Goal: Information Seeking & Learning: Compare options

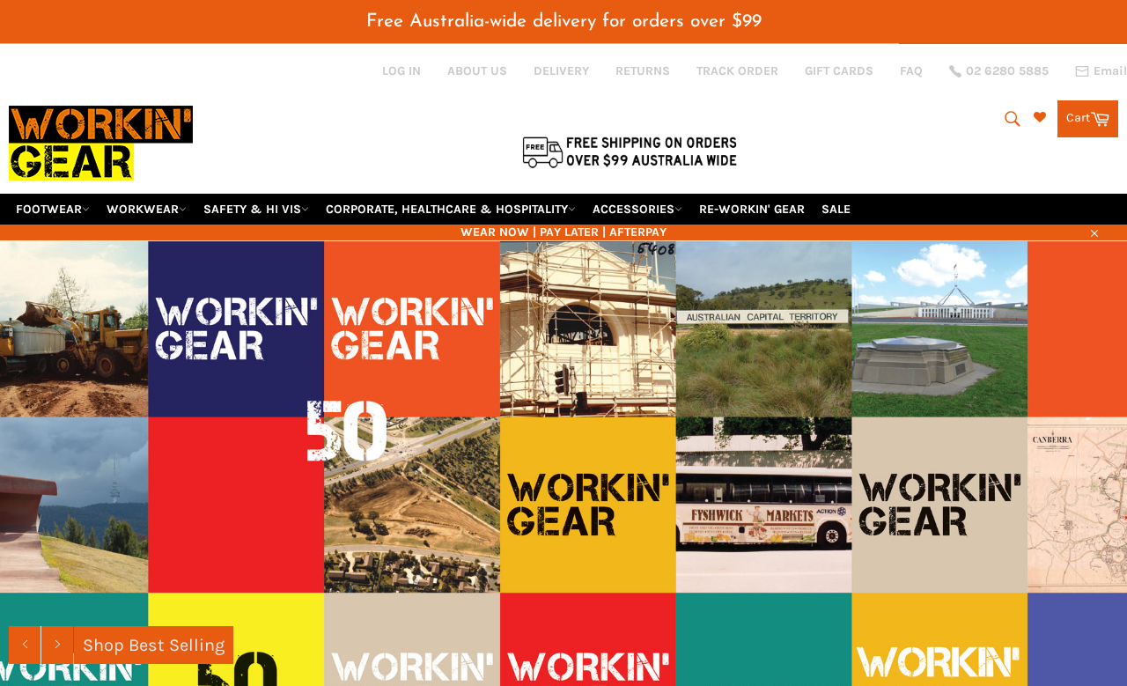
click at [68, 194] on link "FOOTWEAR" at bounding box center [53, 209] width 88 height 31
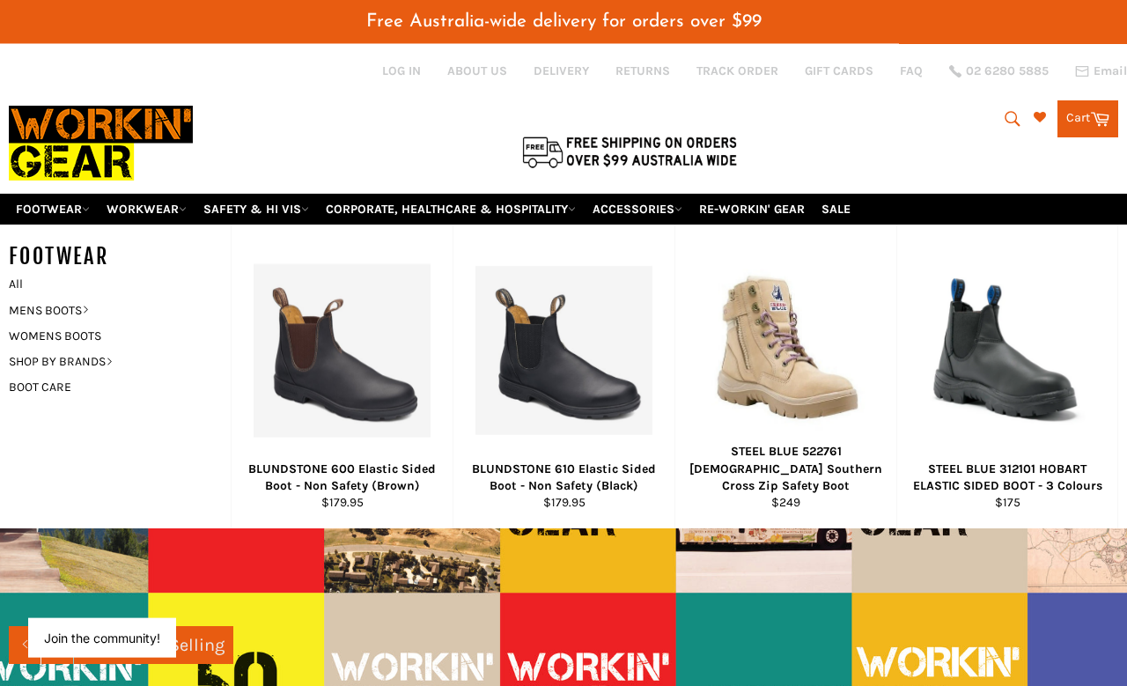
click at [85, 298] on link "MENS BOOTS" at bounding box center [106, 311] width 213 height 26
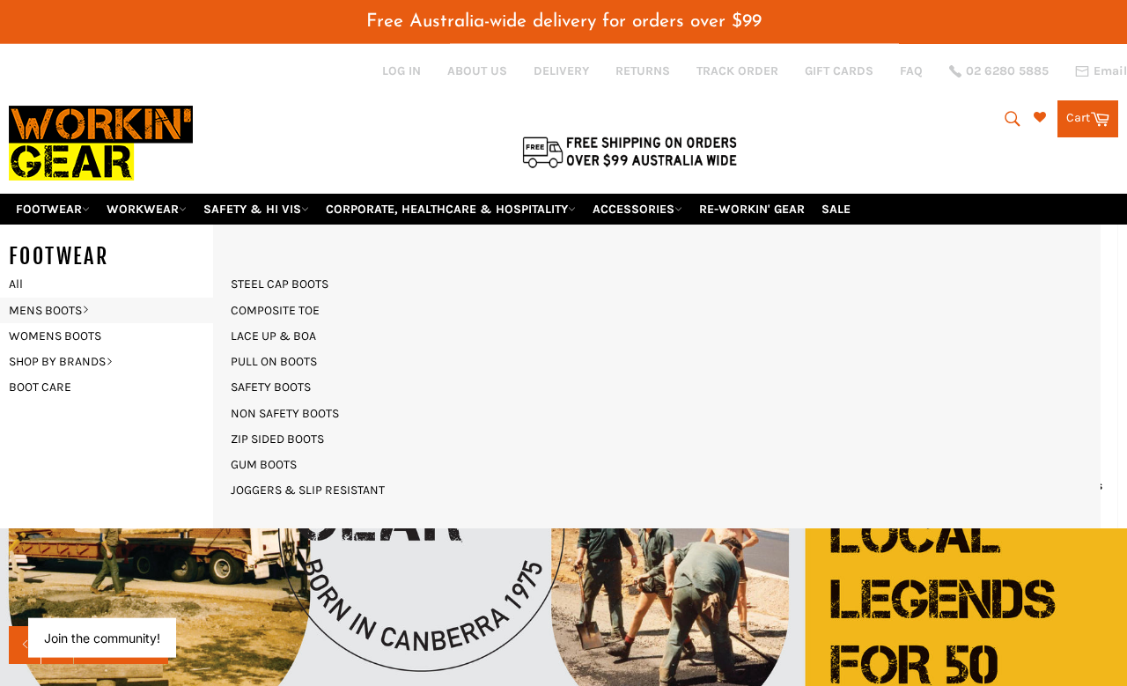
click at [306, 323] on link "LACE UP & BOA" at bounding box center [273, 336] width 103 height 26
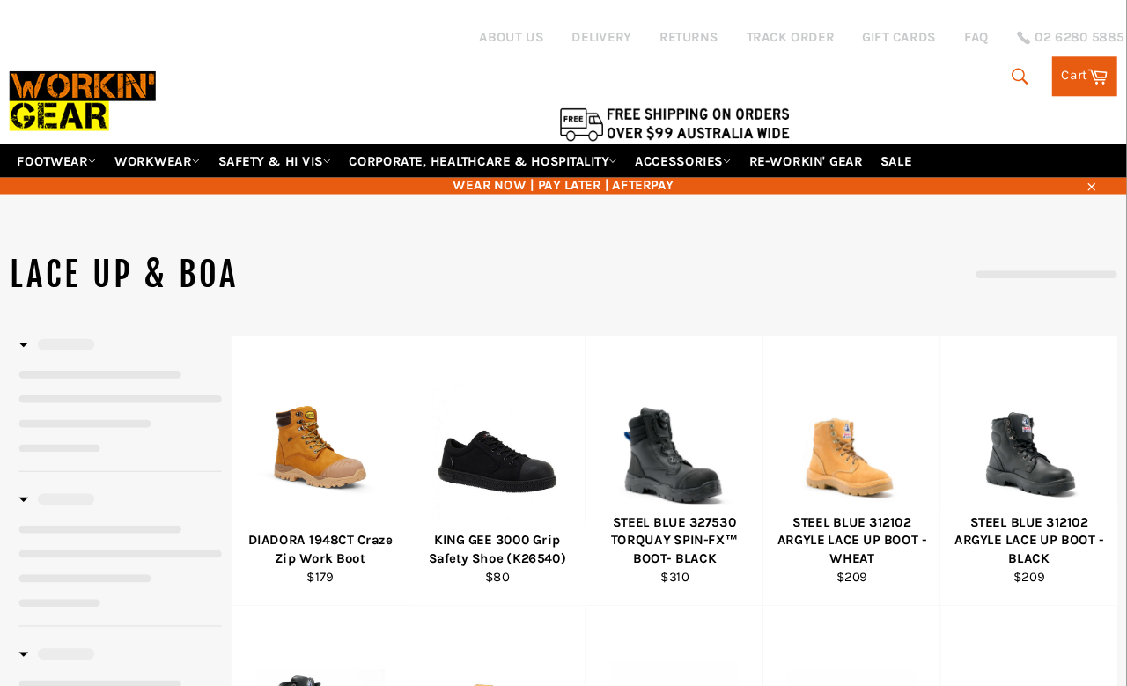
scroll to position [6, 0]
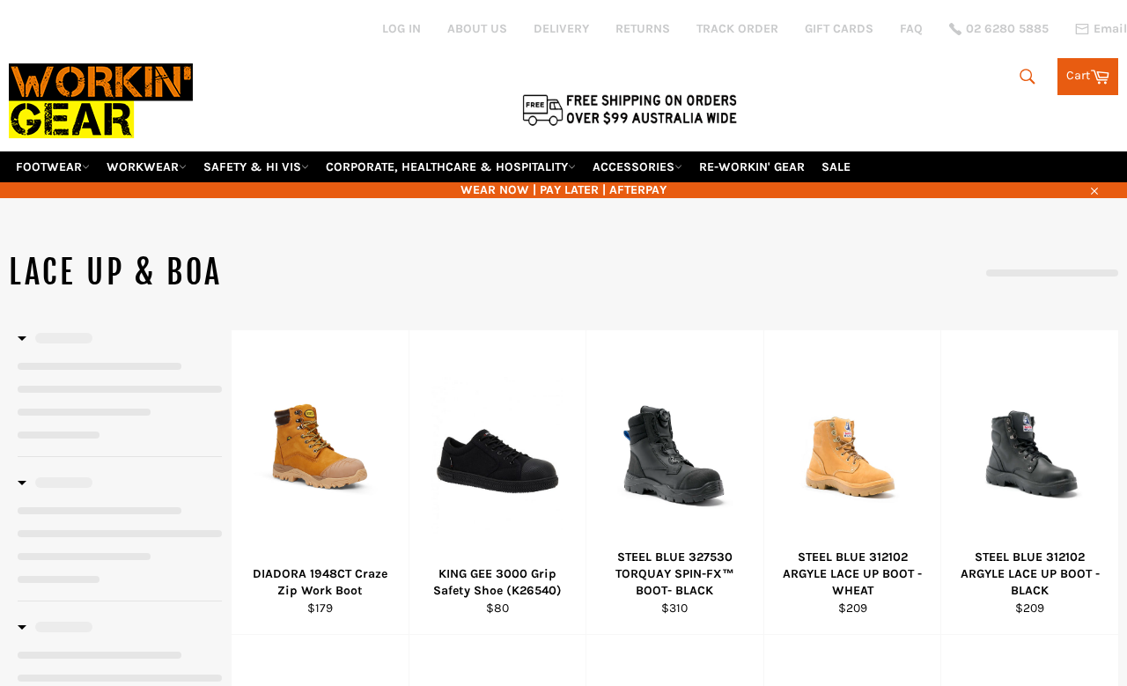
select select "******"
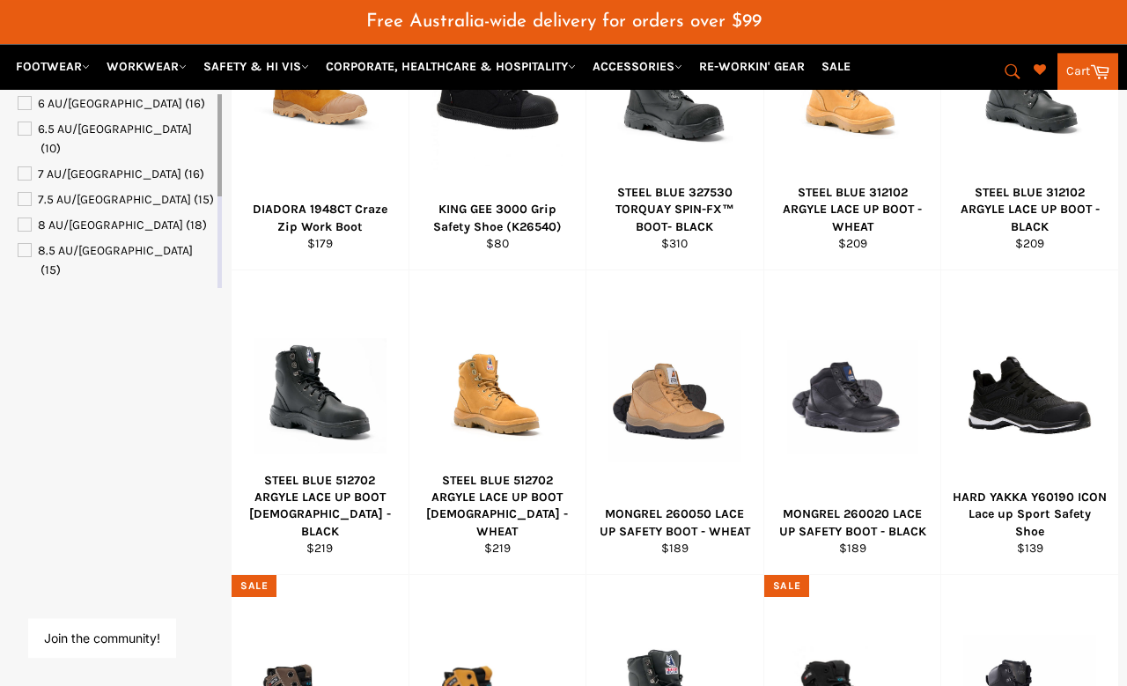
scroll to position [430, 0]
click at [689, 402] on span "View" at bounding box center [674, 424] width 119 height 45
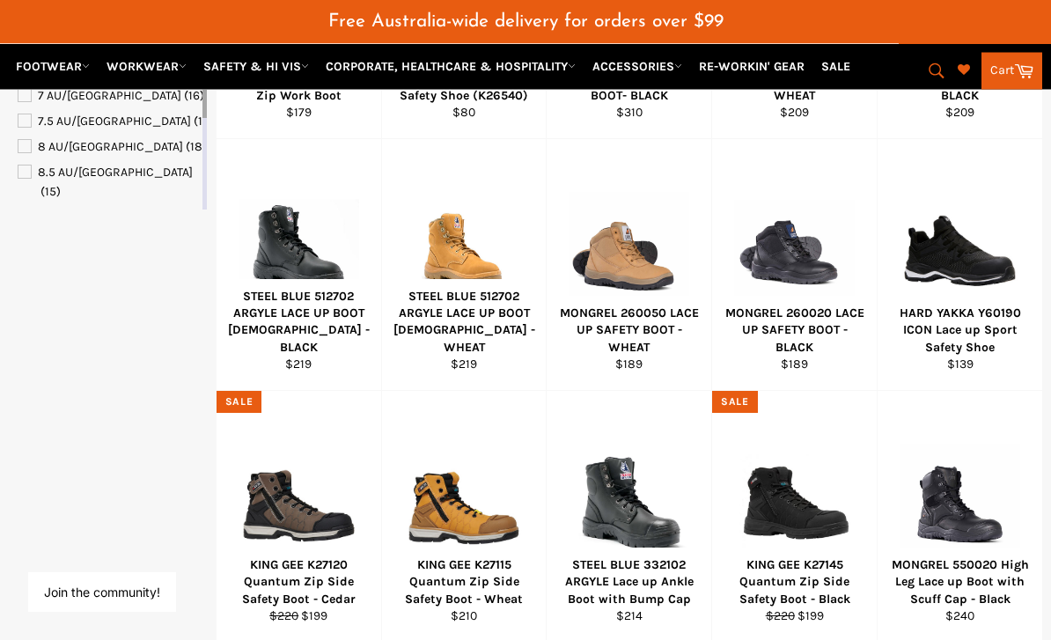
scroll to position [472, 0]
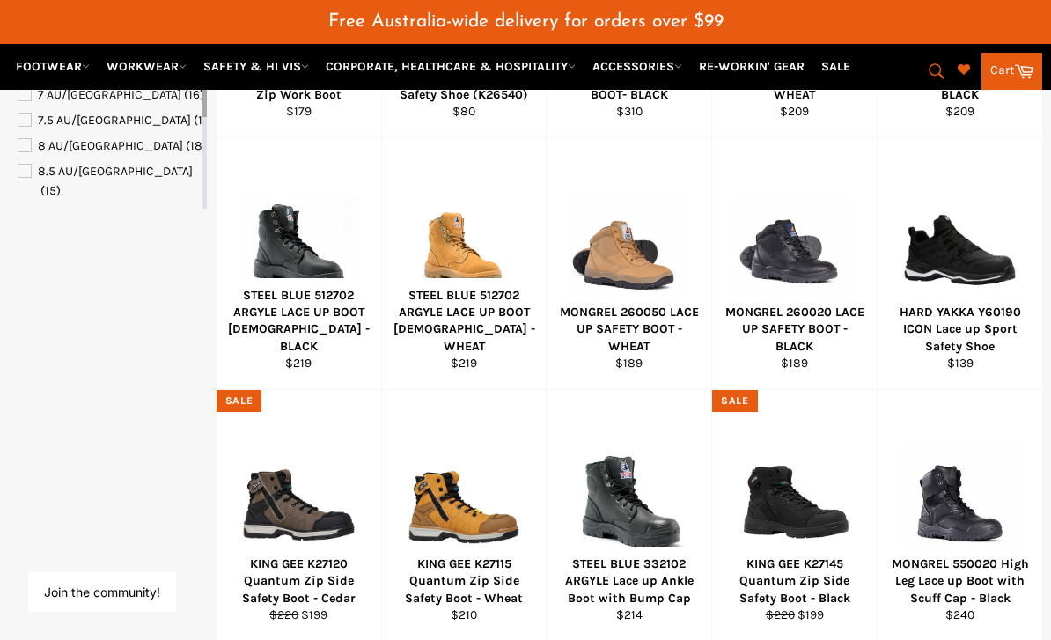
click at [813, 283] on div "View" at bounding box center [794, 263] width 165 height 251
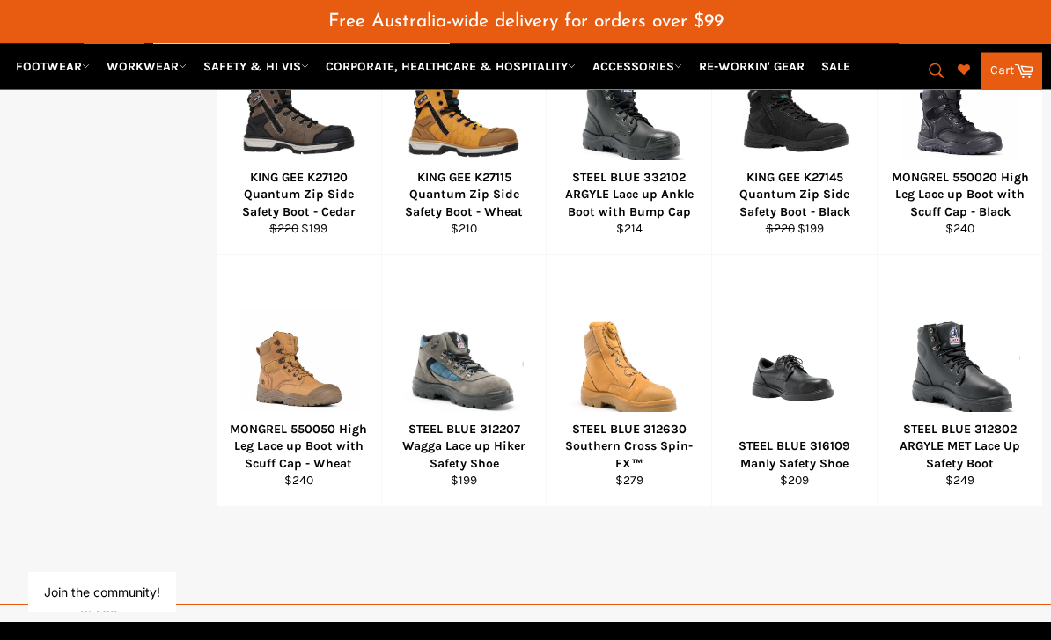
scroll to position [858, 0]
click at [320, 396] on div "View" at bounding box center [299, 380] width 165 height 251
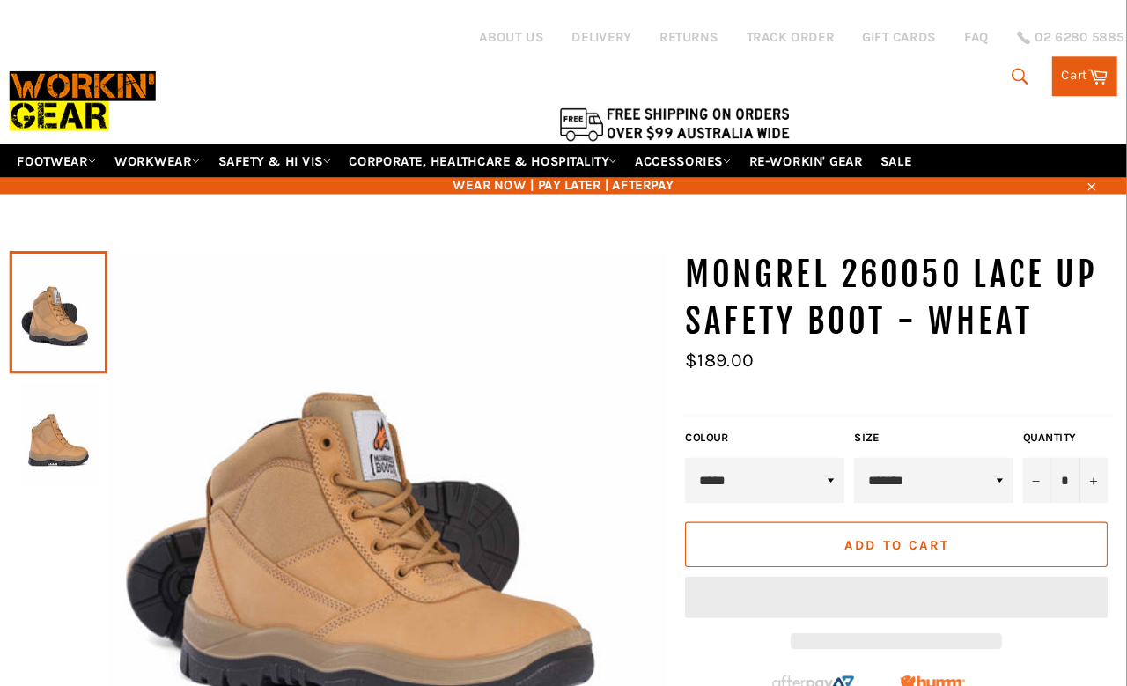
scroll to position [6, 0]
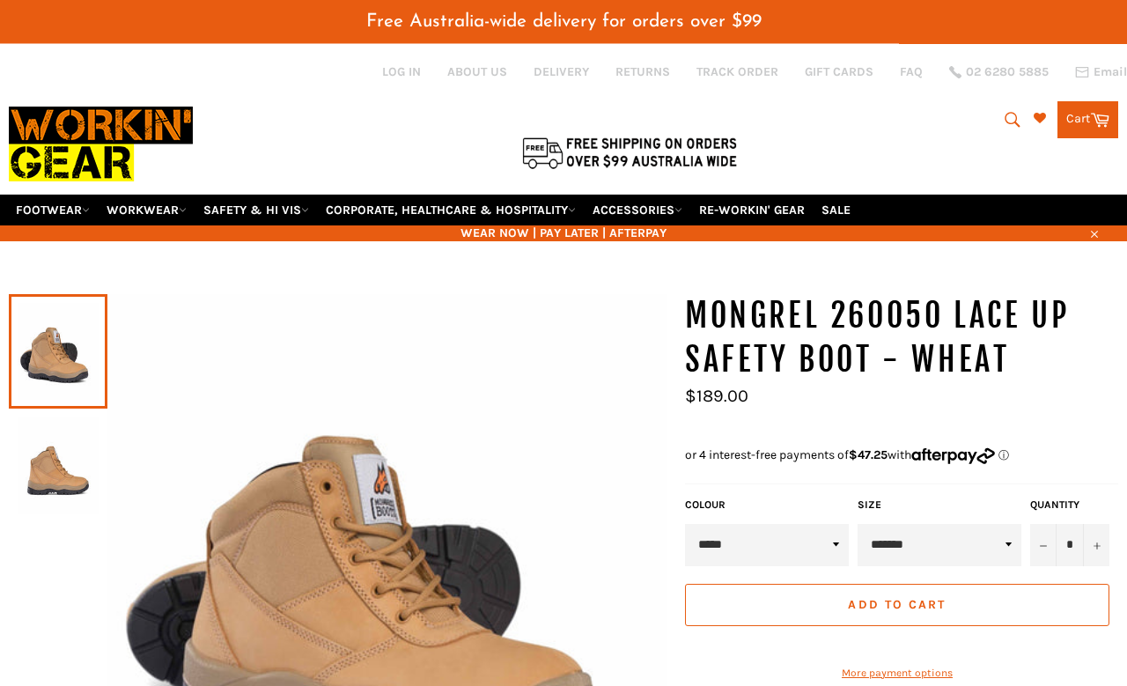
click at [64, 438] on img at bounding box center [58, 465] width 81 height 97
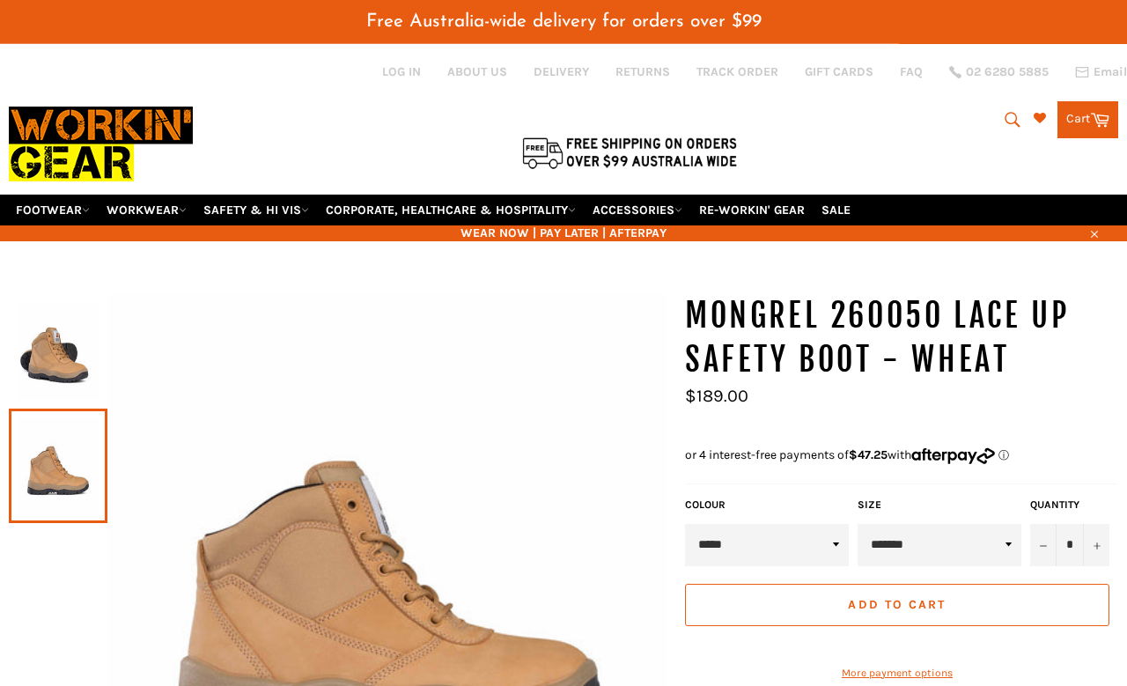
click at [47, 335] on img at bounding box center [58, 351] width 81 height 97
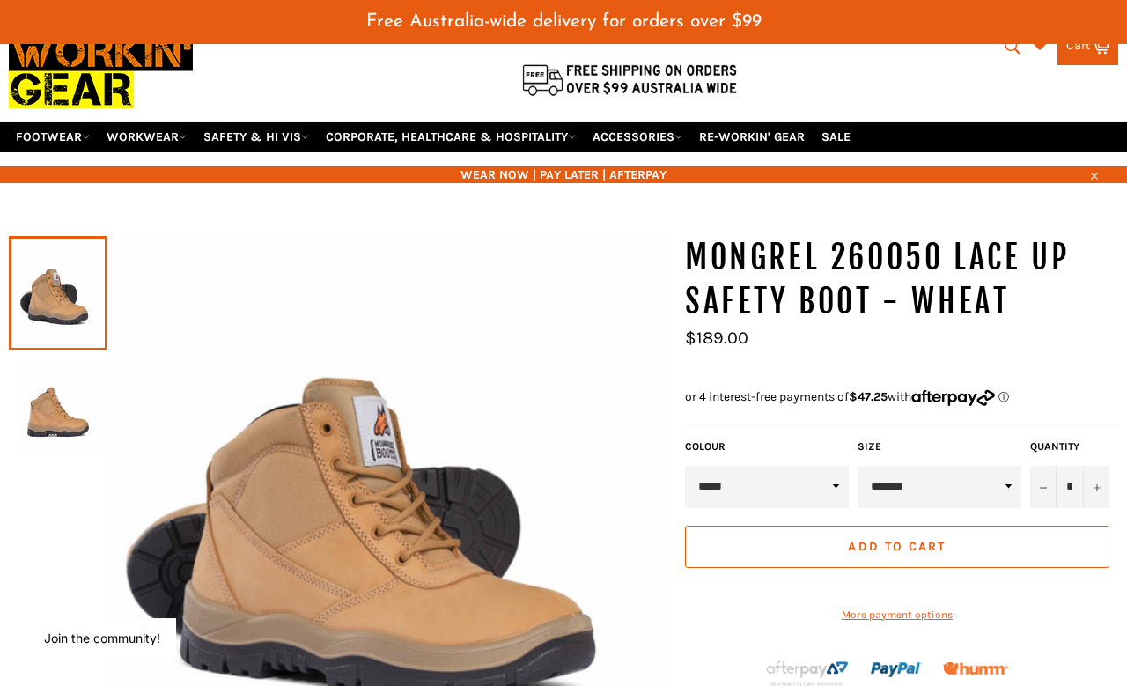
scroll to position [77, 0]
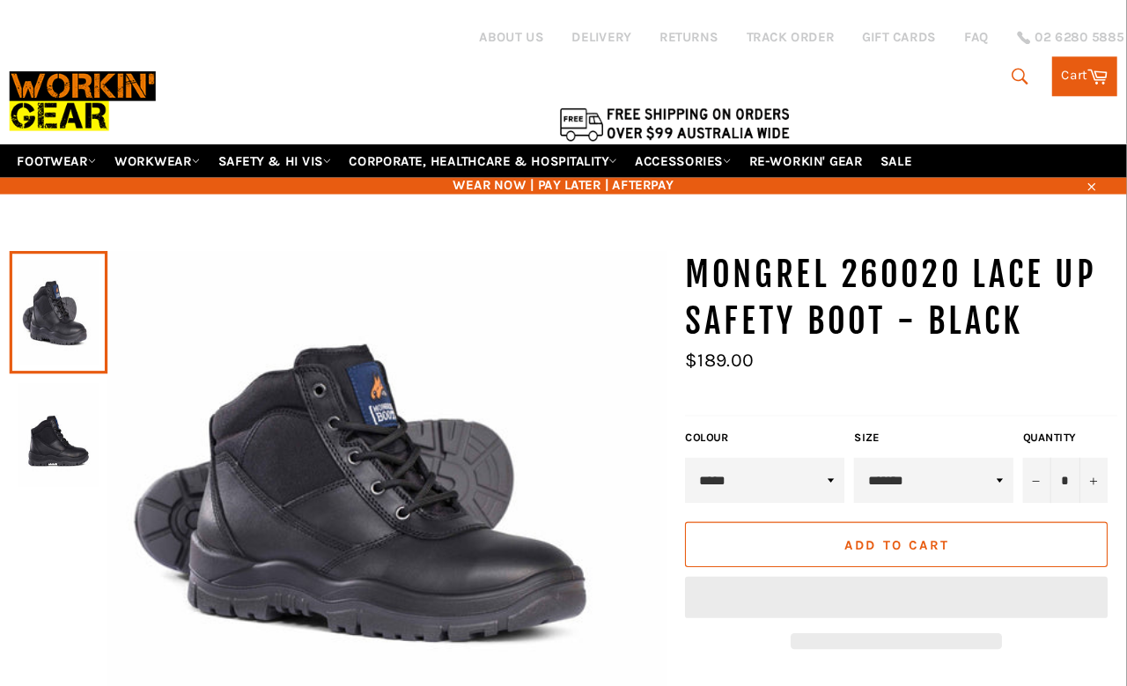
scroll to position [6, 0]
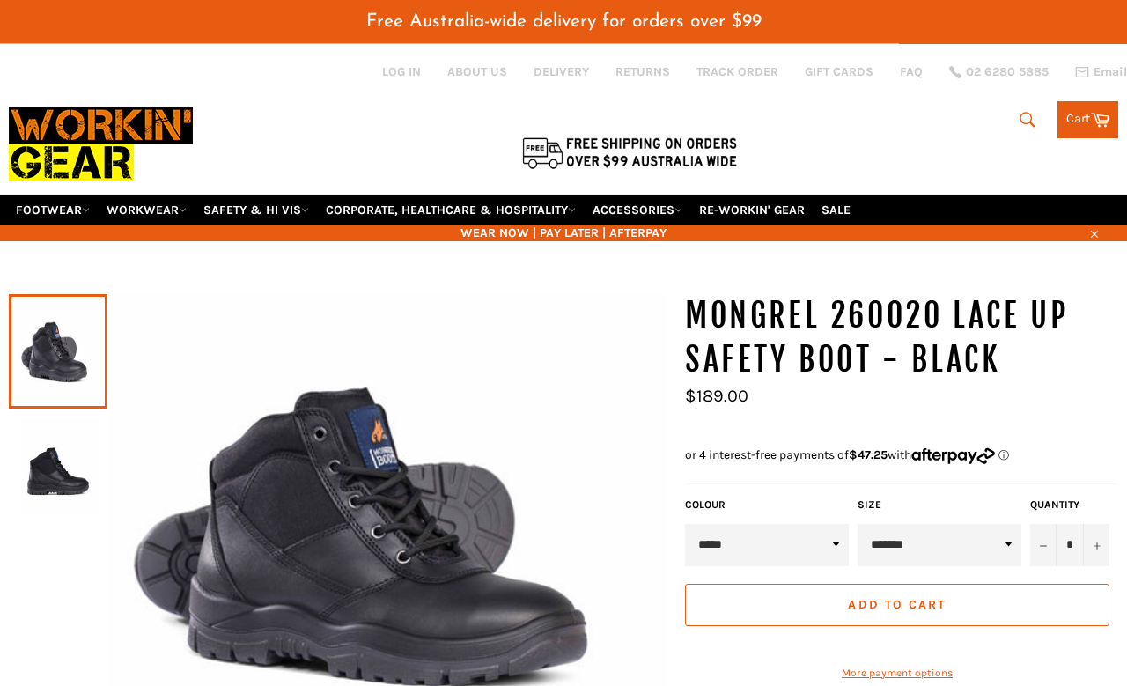
click at [39, 417] on img at bounding box center [58, 465] width 81 height 97
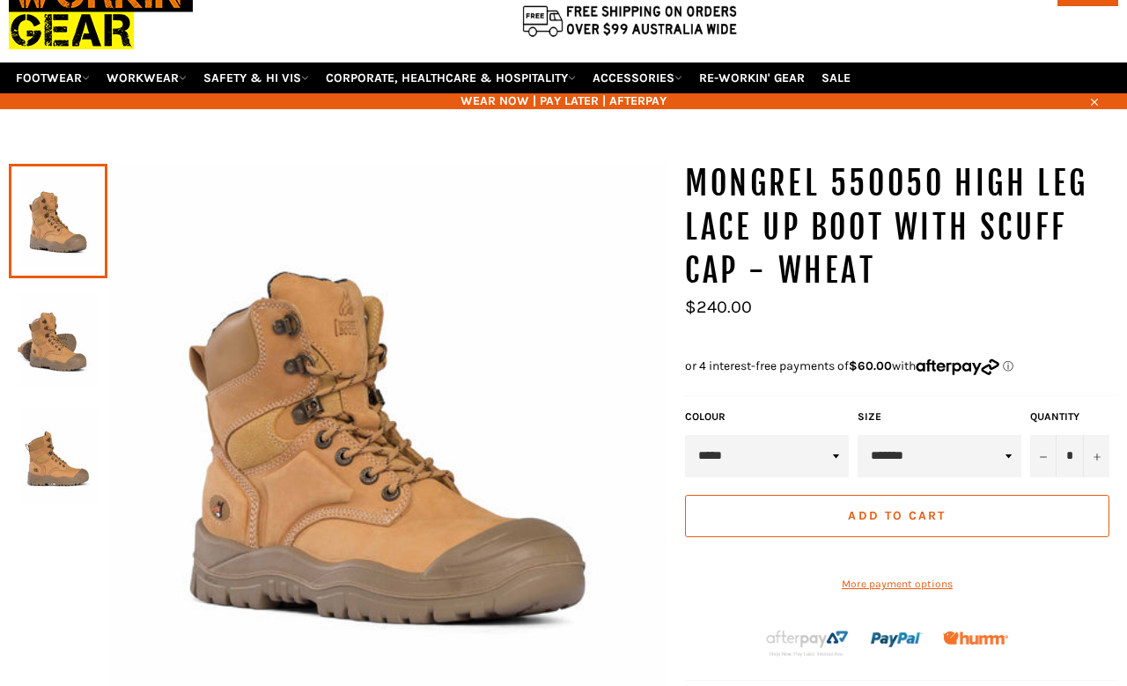
scroll to position [95, 0]
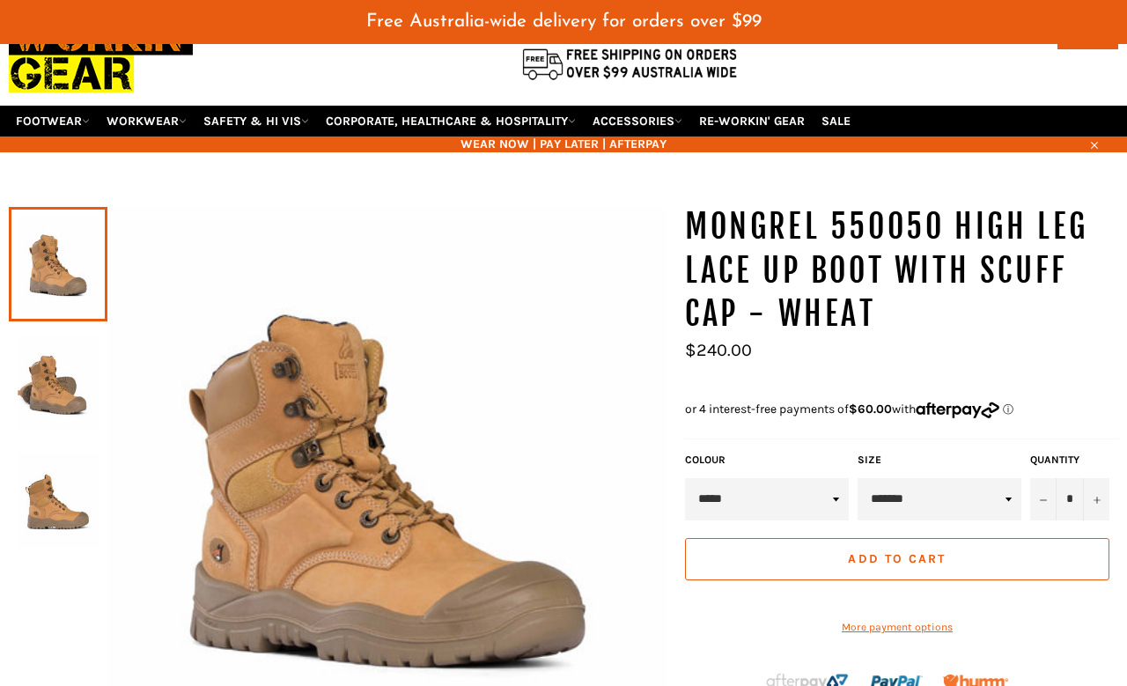
click at [70, 370] on img at bounding box center [58, 382] width 81 height 97
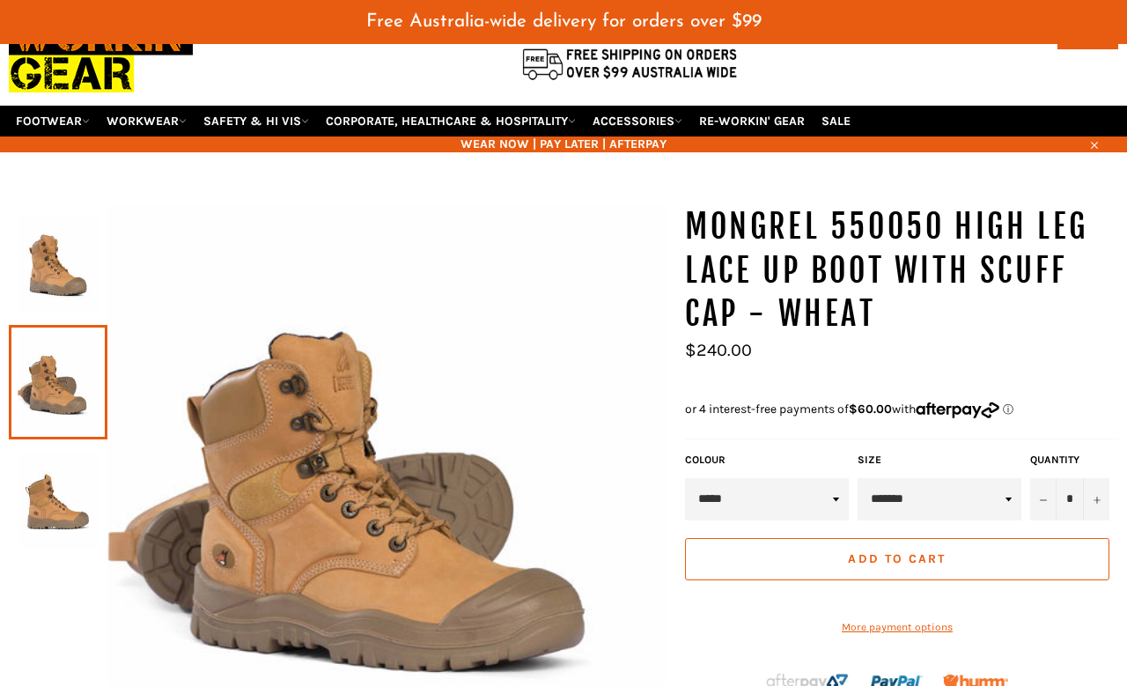
click at [60, 476] on img at bounding box center [58, 500] width 81 height 97
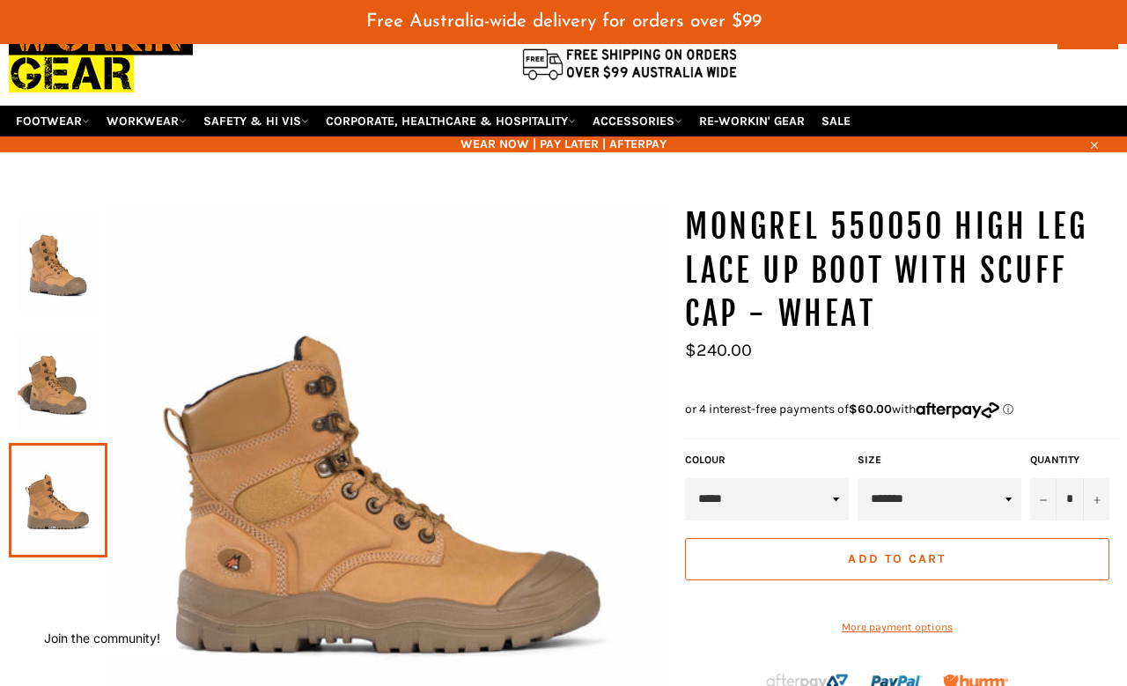
click at [37, 220] on img at bounding box center [58, 264] width 81 height 97
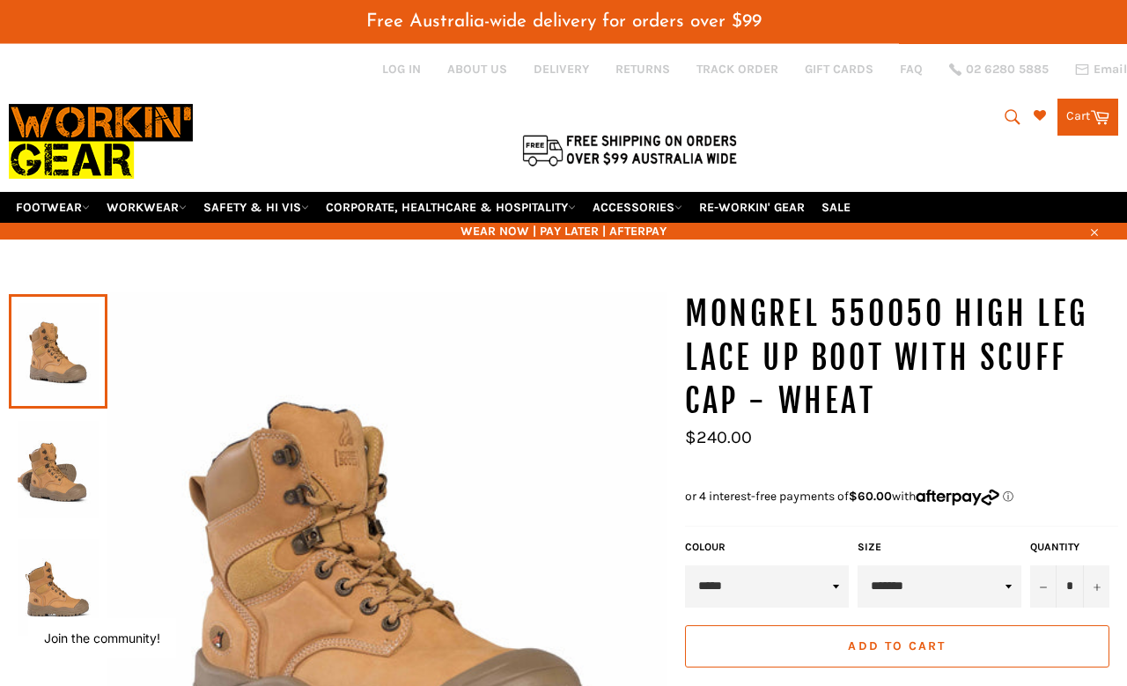
scroll to position [0, 0]
